Goal: Transaction & Acquisition: Purchase product/service

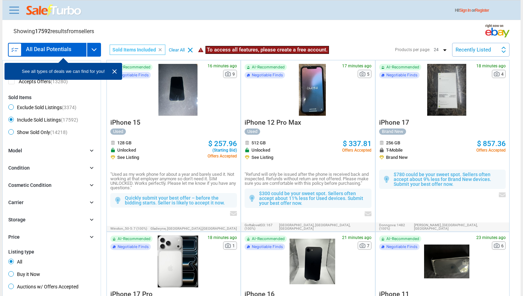
click at [159, 47] on div "Sold Items Included Sold Items Included clear" at bounding box center [138, 50] width 56 height 10
click at [159, 48] on icon "clear" at bounding box center [160, 49] width 5 height 5
radio input "true"
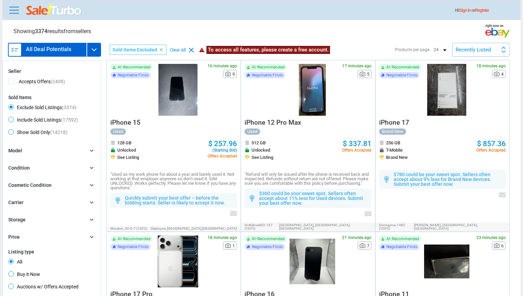
click at [71, 51] on div "All Deal Potentials" at bounding box center [47, 49] width 78 height 13
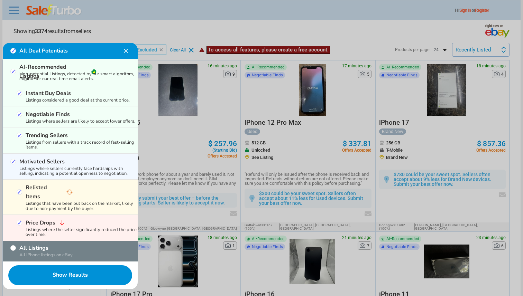
click at [125, 44] on div "All Deal Potentials" at bounding box center [70, 51] width 135 height 16
click at [125, 50] on img at bounding box center [126, 51] width 8 height 8
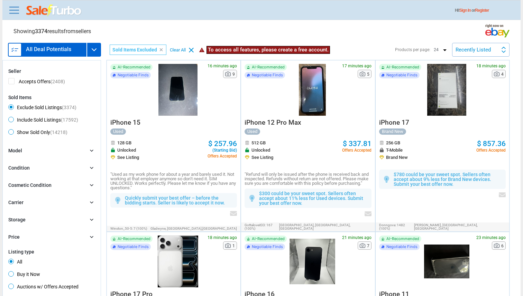
click at [174, 143] on div "128 GB Unlocked See Listing $ 257.96 (Starting Bid) Offers Accepted" at bounding box center [173, 151] width 126 height 32
click at [173, 180] on p ""Used as my work phone for about a year and barely used it. Not working at that…" at bounding box center [173, 181] width 126 height 18
click at [143, 196] on p "Quickly submit your best offer – before the bidding starts. Seller is likely to…" at bounding box center [179, 201] width 109 height 10
click at [153, 205] on p "Quickly submit your best offer – before the bidding starts. Seller is likely to…" at bounding box center [179, 201] width 109 height 10
click at [172, 78] on div at bounding box center [177, 90] width 45 height 52
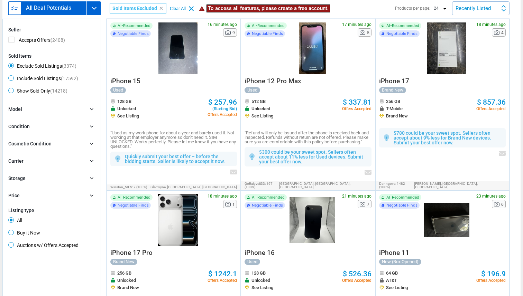
scroll to position [49, 0]
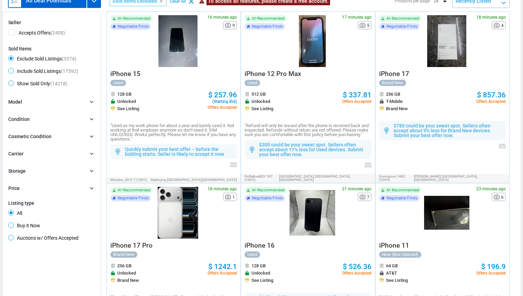
click at [32, 230] on span "Buy it Now" at bounding box center [24, 227] width 32 height 8
click at [13, 227] on input "Buy it Now" at bounding box center [10, 225] width 4 height 4
radio input "true"
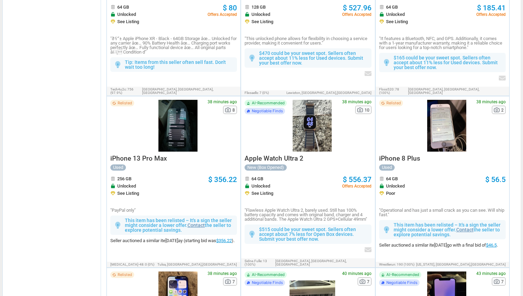
scroll to position [480, 0]
